Goal: Navigation & Orientation: Find specific page/section

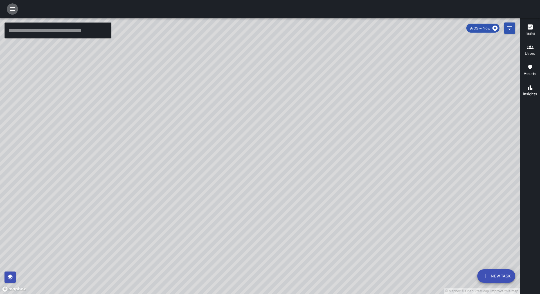
click at [15, 10] on icon "button" at bounding box center [12, 8] width 5 height 3
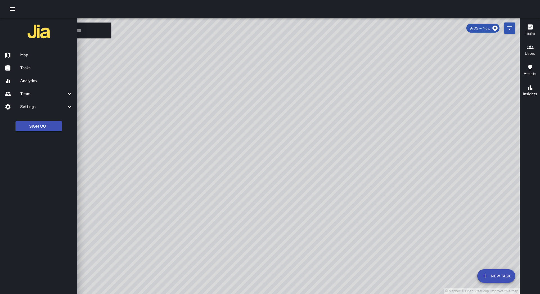
click at [41, 63] on div "Tasks" at bounding box center [38, 68] width 77 height 13
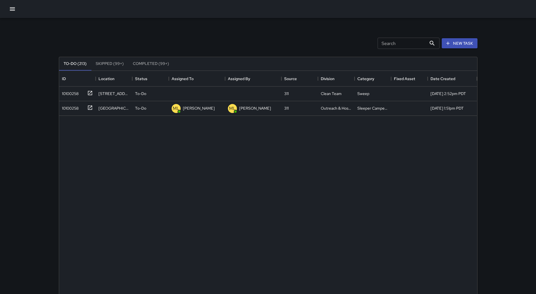
scroll to position [234, 414]
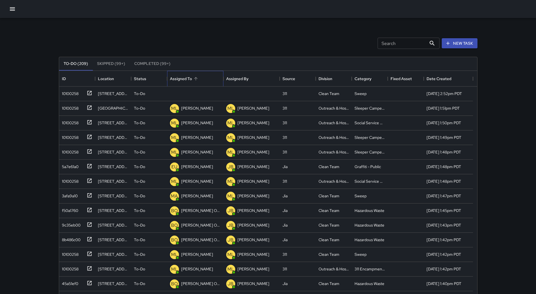
click at [185, 75] on div "Assigned To" at bounding box center [181, 79] width 22 height 16
click at [73, 93] on div "10100258" at bounding box center [69, 93] width 19 height 8
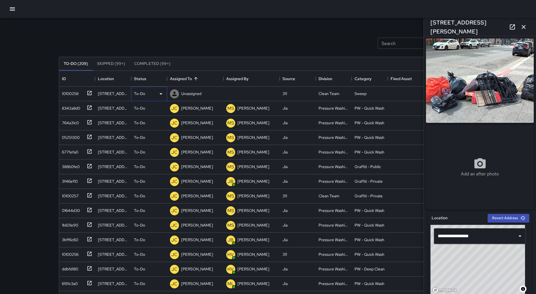
click at [157, 96] on div "To-Do" at bounding box center [149, 94] width 30 height 7
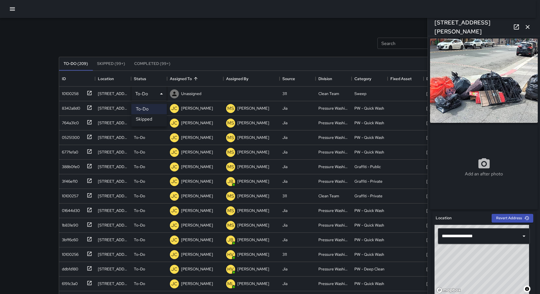
click at [155, 117] on li "Skipped" at bounding box center [148, 119] width 35 height 10
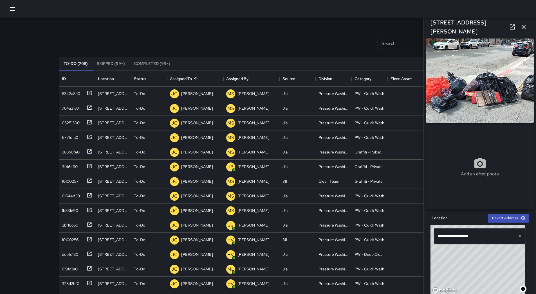
click at [17, 10] on button "button" at bounding box center [12, 8] width 11 height 11
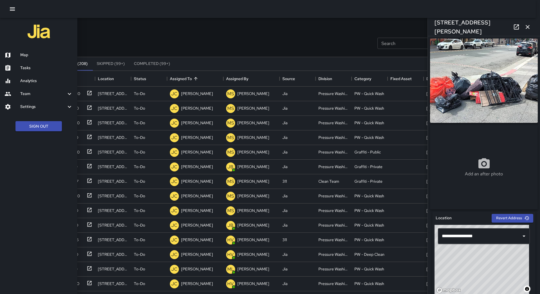
click at [52, 62] on div "Tasks" at bounding box center [38, 68] width 77 height 13
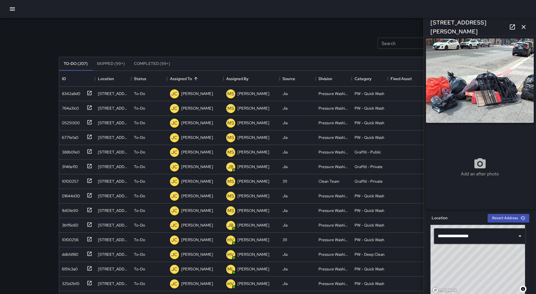
click at [12, 15] on div at bounding box center [268, 9] width 536 height 18
click at [61, 94] on div "8342a8d0" at bounding box center [70, 93] width 21 height 8
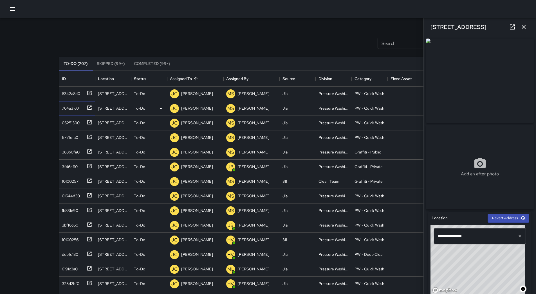
click at [74, 107] on div "764a31c0" at bounding box center [69, 107] width 19 height 8
click at [79, 124] on div "05251300" at bounding box center [70, 122] width 20 height 8
click at [76, 134] on div "677fefa0" at bounding box center [69, 136] width 19 height 8
click at [73, 150] on div "388b0fe0" at bounding box center [70, 151] width 20 height 8
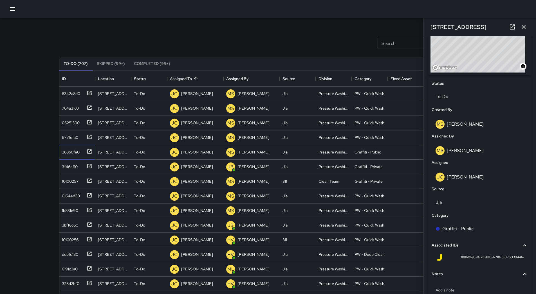
scroll to position [253, 0]
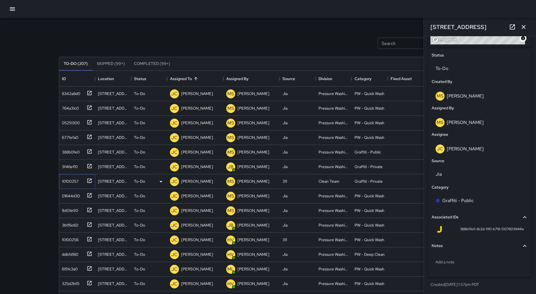
click at [66, 181] on div "10100257" at bounding box center [69, 180] width 19 height 8
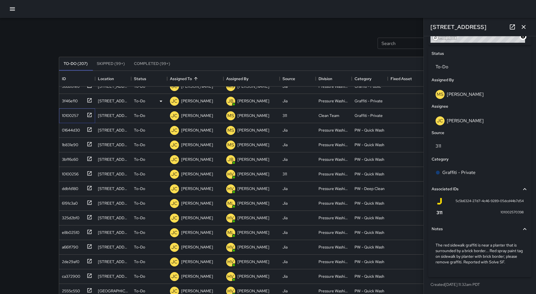
scroll to position [0, 0]
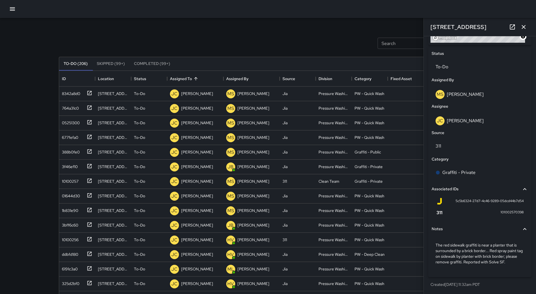
click at [17, 8] on button "button" at bounding box center [12, 8] width 11 height 11
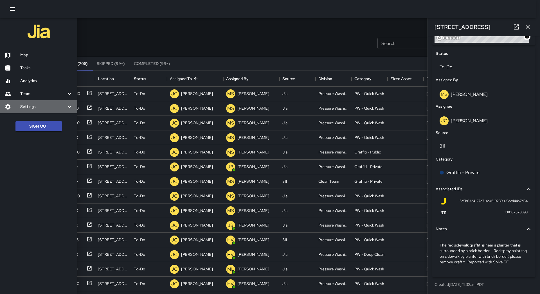
click at [47, 107] on h6 "Settings" at bounding box center [43, 107] width 46 height 6
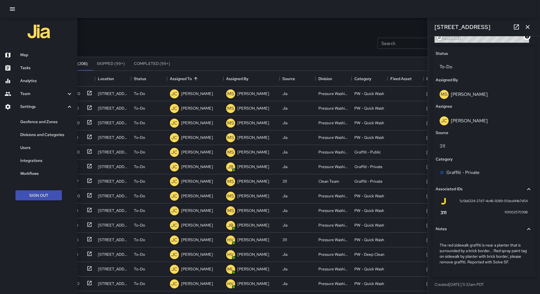
click at [59, 149] on h6 "Users" at bounding box center [46, 148] width 53 height 6
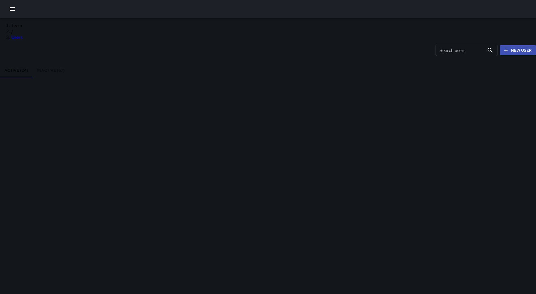
scroll to position [253, 0]
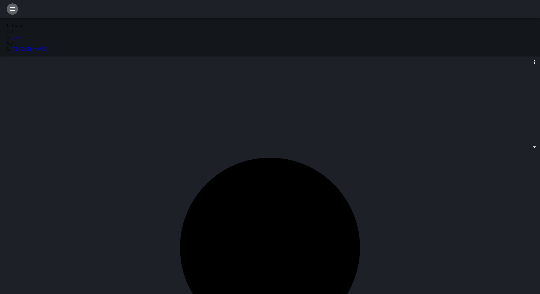
drag, startPoint x: 15, startPoint y: 10, endPoint x: 16, endPoint y: 16, distance: 6.2
click at [15, 10] on icon "button" at bounding box center [12, 9] width 7 height 7
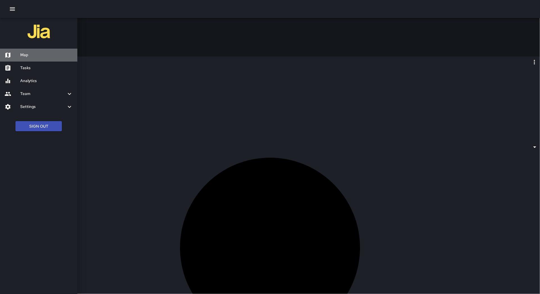
click at [30, 53] on h6 "Map" at bounding box center [46, 55] width 53 height 6
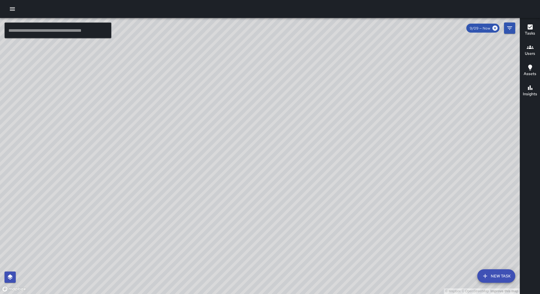
drag, startPoint x: 343, startPoint y: 63, endPoint x: 342, endPoint y: 126, distance: 63.0
click at [352, 138] on div "© Mapbox © OpenStreetMap Improve this map" at bounding box center [260, 156] width 520 height 276
drag, startPoint x: 344, startPoint y: 184, endPoint x: 250, endPoint y: 69, distance: 149.0
click at [250, 69] on div "© Mapbox © OpenStreetMap Improve this map" at bounding box center [260, 156] width 520 height 276
drag, startPoint x: 235, startPoint y: 153, endPoint x: 219, endPoint y: 95, distance: 60.1
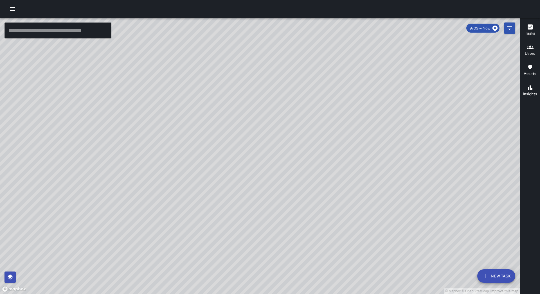
click at [219, 95] on div "© Mapbox © OpenStreetMap Improve this map" at bounding box center [260, 156] width 520 height 276
drag, startPoint x: 246, startPoint y: 179, endPoint x: 266, endPoint y: 126, distance: 56.3
click at [267, 126] on div "© Mapbox © OpenStreetMap Improve this map" at bounding box center [260, 156] width 520 height 276
click at [185, 153] on div "© Mapbox © OpenStreetMap Improve this map [PERSON_NAME] Overall Ambassador Task…" at bounding box center [260, 156] width 520 height 276
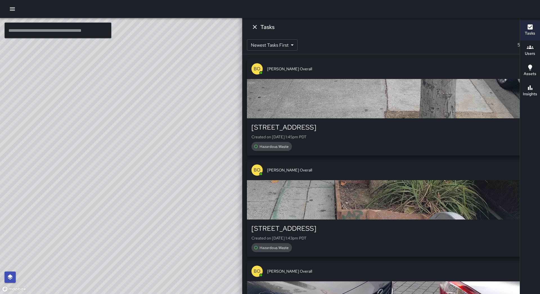
click at [14, 7] on icon "button" at bounding box center [12, 8] width 5 height 3
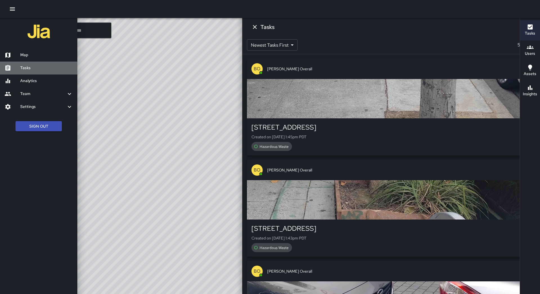
click at [31, 65] on h6 "Tasks" at bounding box center [46, 68] width 53 height 6
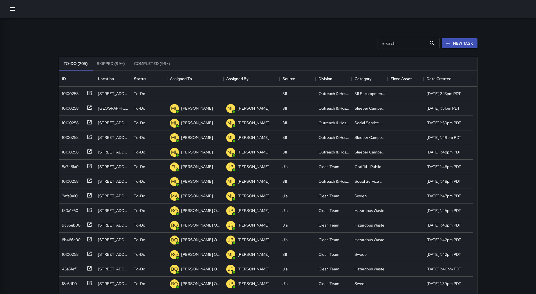
scroll to position [234, 414]
click at [202, 76] on div "Assigned To" at bounding box center [195, 79] width 51 height 16
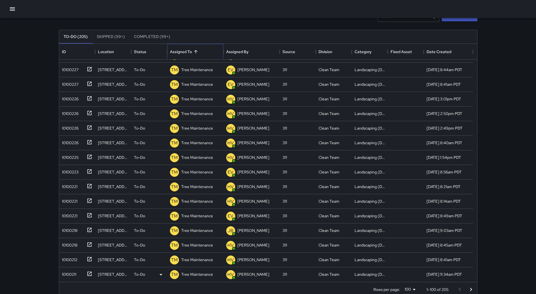
scroll to position [38, 0]
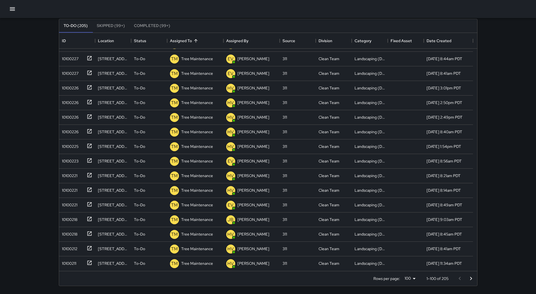
click at [471, 278] on icon "Go to next page" at bounding box center [471, 278] width 2 height 3
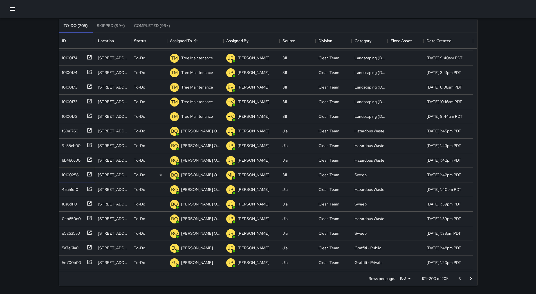
click at [77, 175] on div "10100258" at bounding box center [69, 174] width 19 height 8
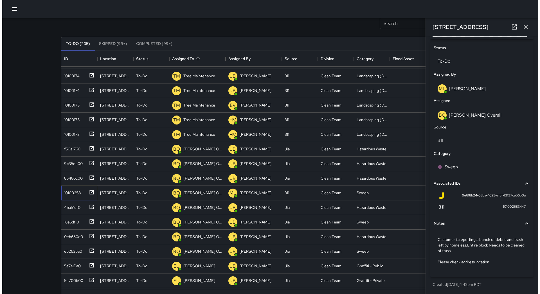
scroll to position [0, 0]
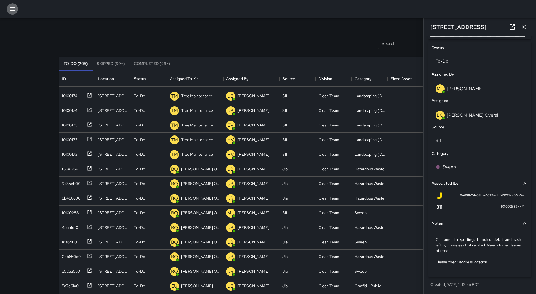
click at [11, 10] on icon "button" at bounding box center [12, 9] width 7 height 7
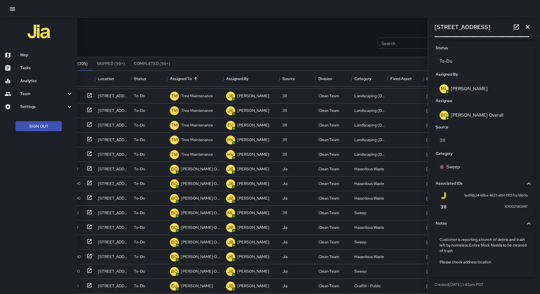
click at [29, 52] on h6 "Map" at bounding box center [46, 55] width 53 height 6
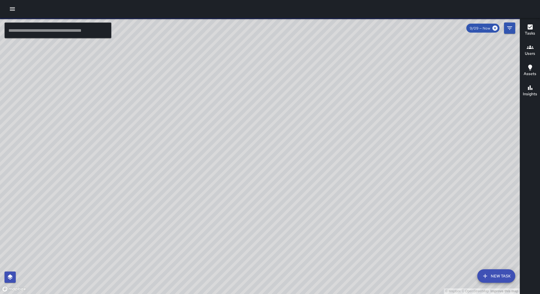
drag, startPoint x: 274, startPoint y: 84, endPoint x: 242, endPoint y: 197, distance: 116.8
click at [242, 197] on div "© Mapbox © OpenStreetMap Improve this map" at bounding box center [260, 156] width 520 height 276
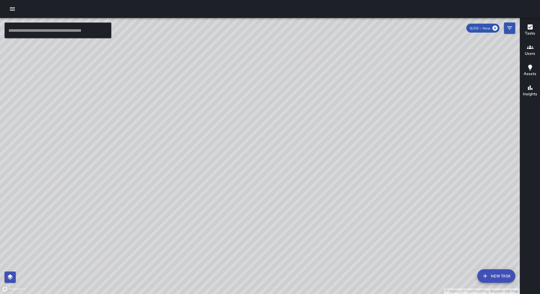
drag, startPoint x: 272, startPoint y: 183, endPoint x: 330, endPoint y: 106, distance: 96.8
click at [330, 106] on div "© Mapbox © OpenStreetMap Improve this map" at bounding box center [260, 156] width 520 height 276
drag, startPoint x: 217, startPoint y: 218, endPoint x: 357, endPoint y: 73, distance: 201.1
click at [357, 73] on div "© Mapbox © OpenStreetMap Improve this map" at bounding box center [260, 156] width 520 height 276
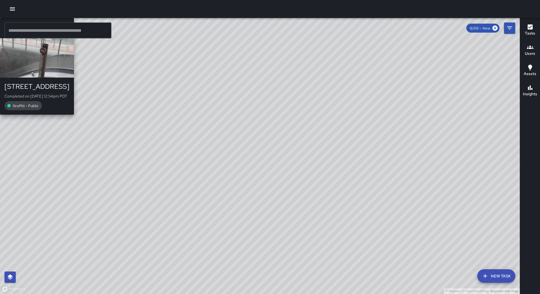
click at [186, 155] on div "© Mapbox © OpenStreetMap Improve this map MM [PERSON_NAME][GEOGRAPHIC_DATA][STR…" at bounding box center [260, 156] width 520 height 276
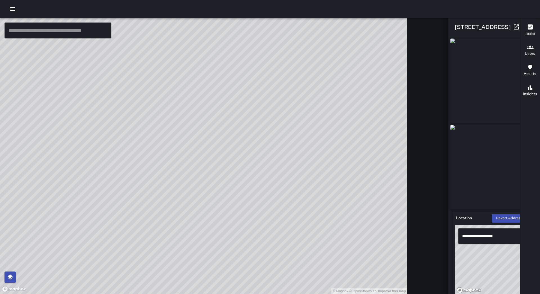
click at [524, 25] on icon "button" at bounding box center [527, 27] width 7 height 7
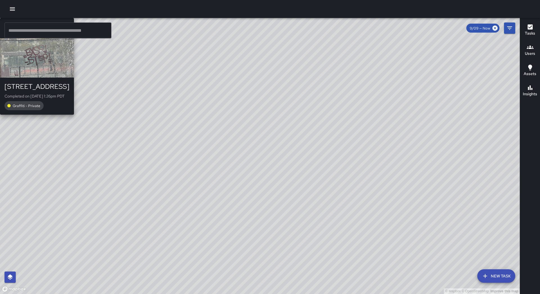
click at [246, 145] on div "© Mapbox © OpenStreetMap Improve this map [PERSON_NAME] Weekly [STREET_ADDRESS]…" at bounding box center [260, 156] width 520 height 276
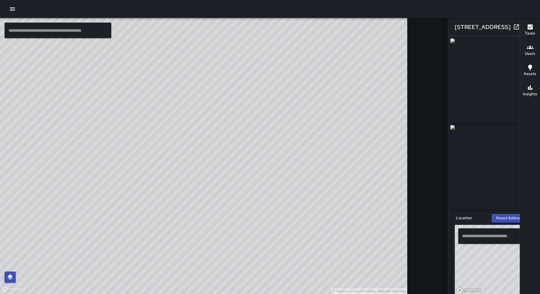
type input "**********"
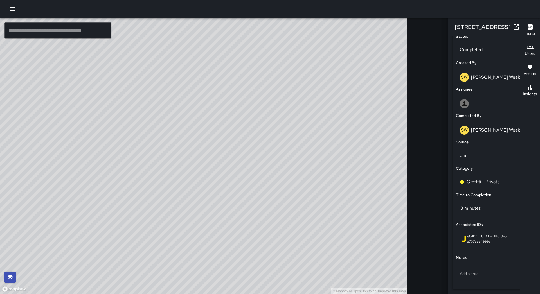
scroll to position [287, 0]
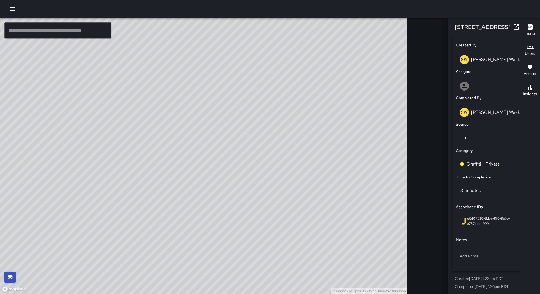
click at [524, 28] on icon "button" at bounding box center [527, 27] width 7 height 7
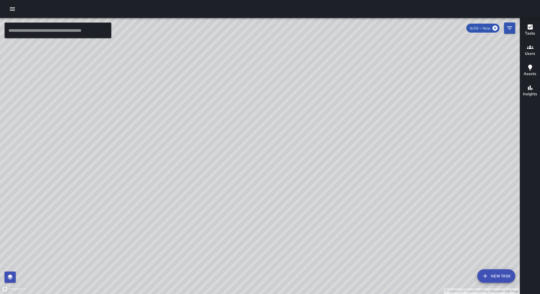
drag, startPoint x: 446, startPoint y: 126, endPoint x: 312, endPoint y: 121, distance: 134.0
click at [312, 121] on div "© Mapbox © OpenStreetMap Improve this map" at bounding box center [260, 156] width 520 height 276
